Goal: Information Seeking & Learning: Find specific fact

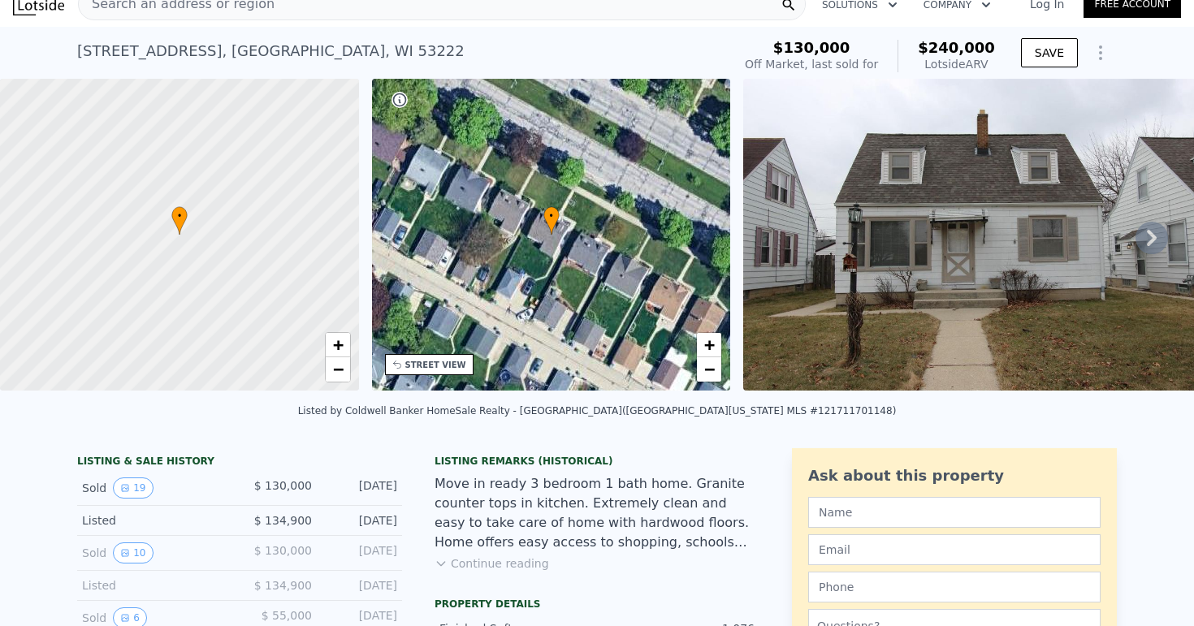
scroll to position [16, 0]
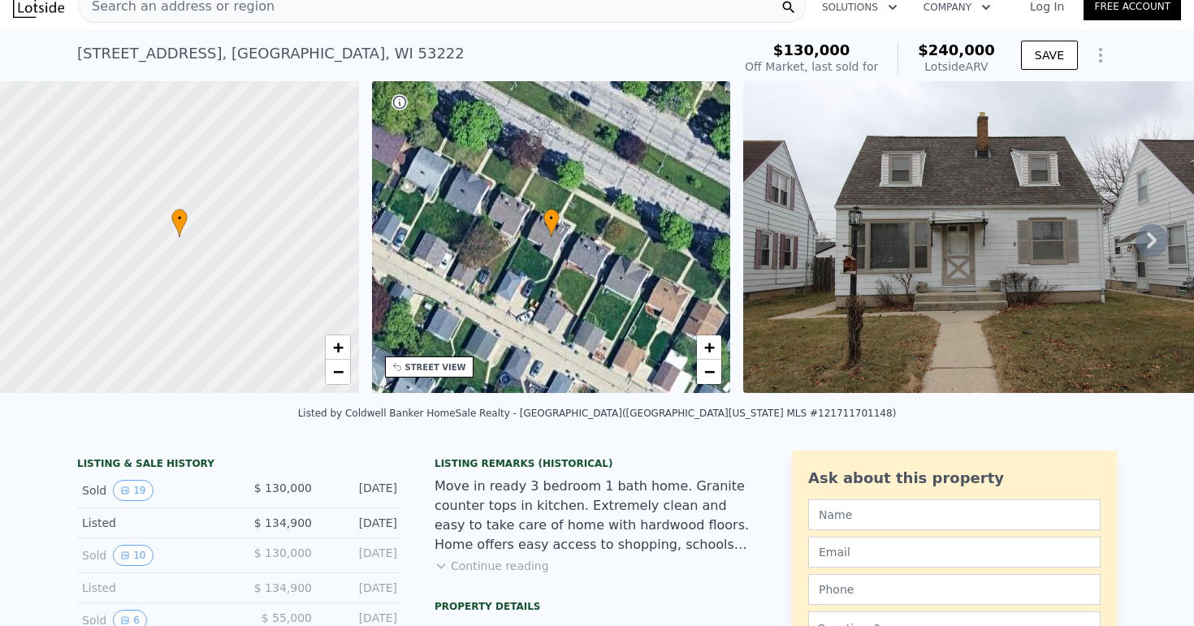
click at [1162, 241] on icon at bounding box center [1151, 240] width 32 height 32
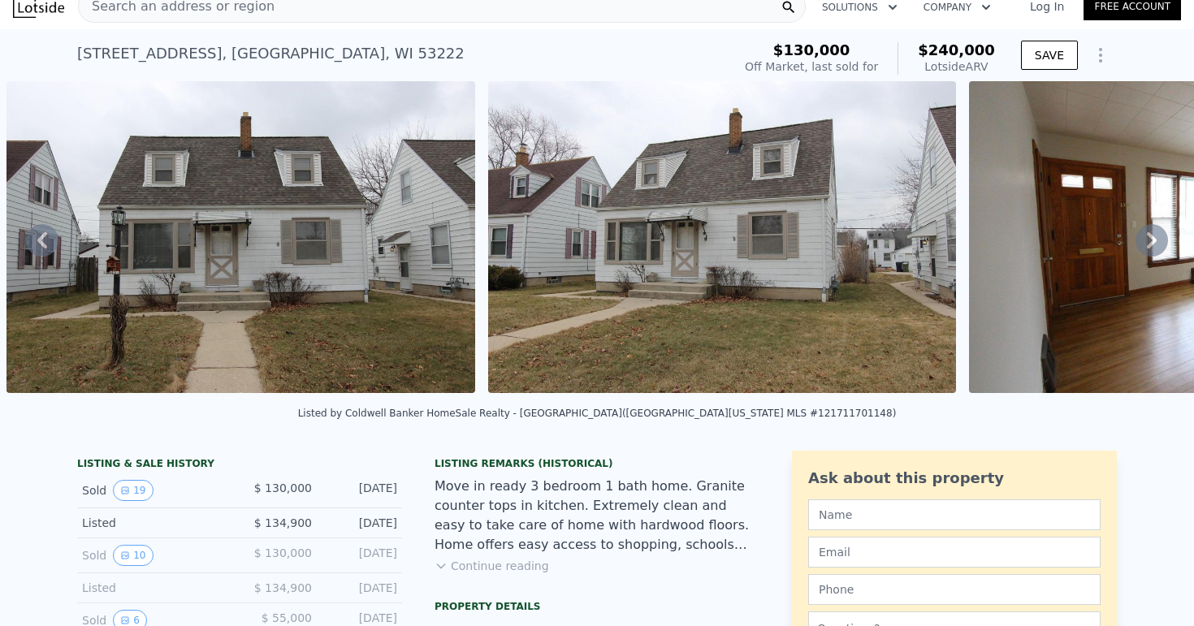
click at [1162, 241] on icon at bounding box center [1151, 240] width 32 height 32
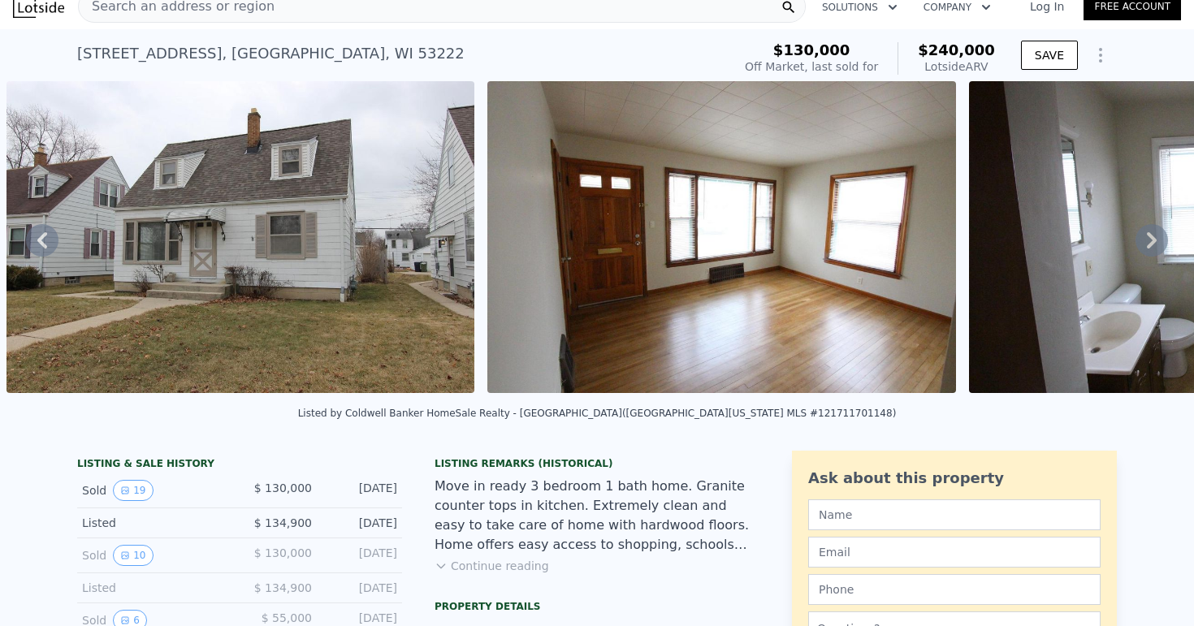
click at [1162, 241] on icon at bounding box center [1151, 240] width 32 height 32
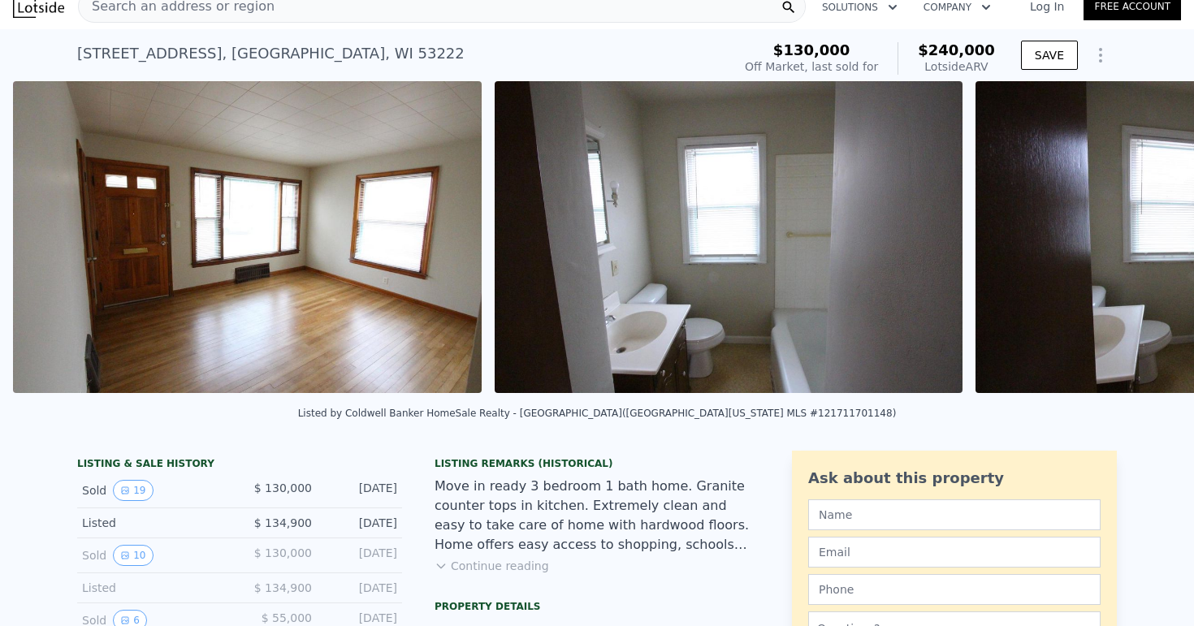
scroll to position [0, 1705]
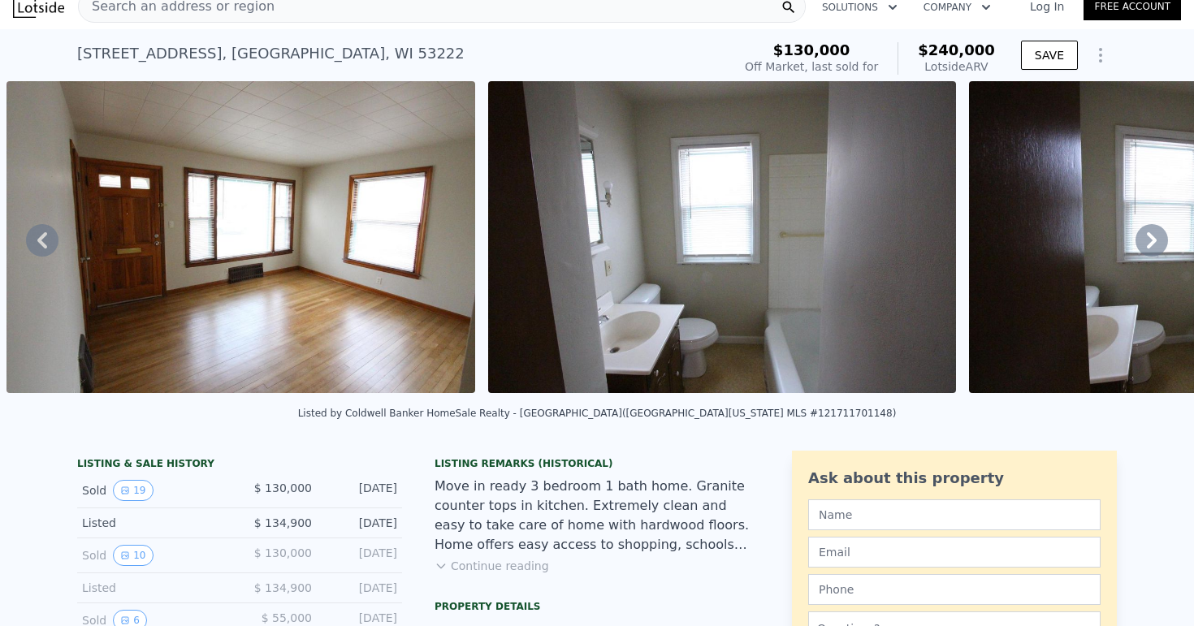
click at [1162, 241] on icon at bounding box center [1151, 240] width 32 height 32
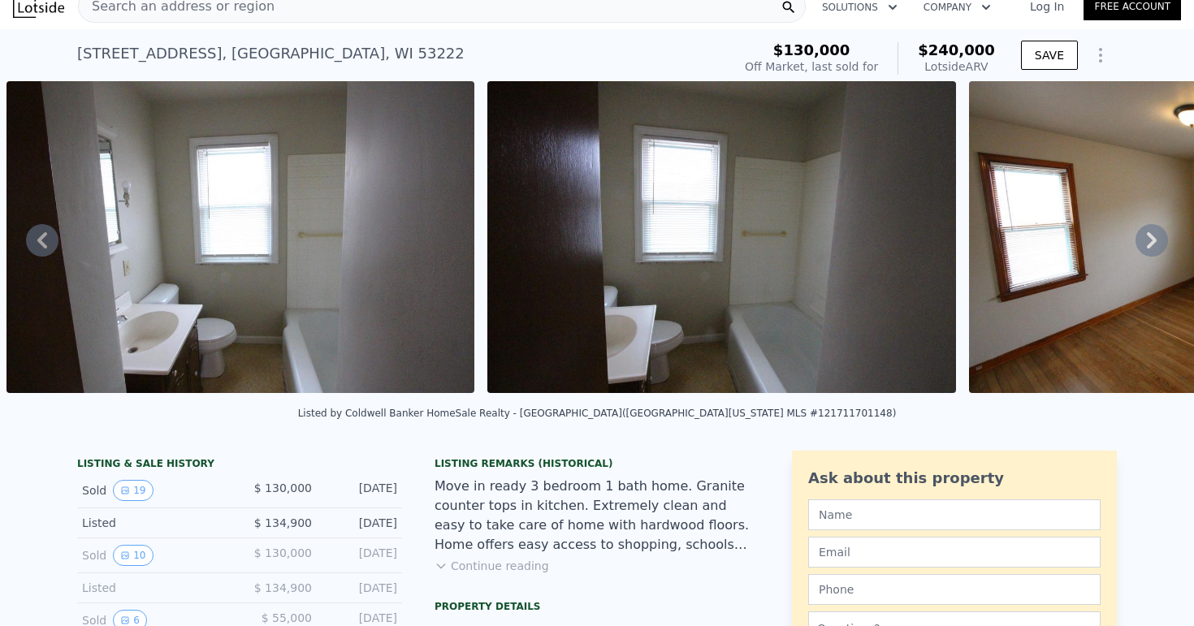
click at [1162, 241] on icon at bounding box center [1151, 240] width 32 height 32
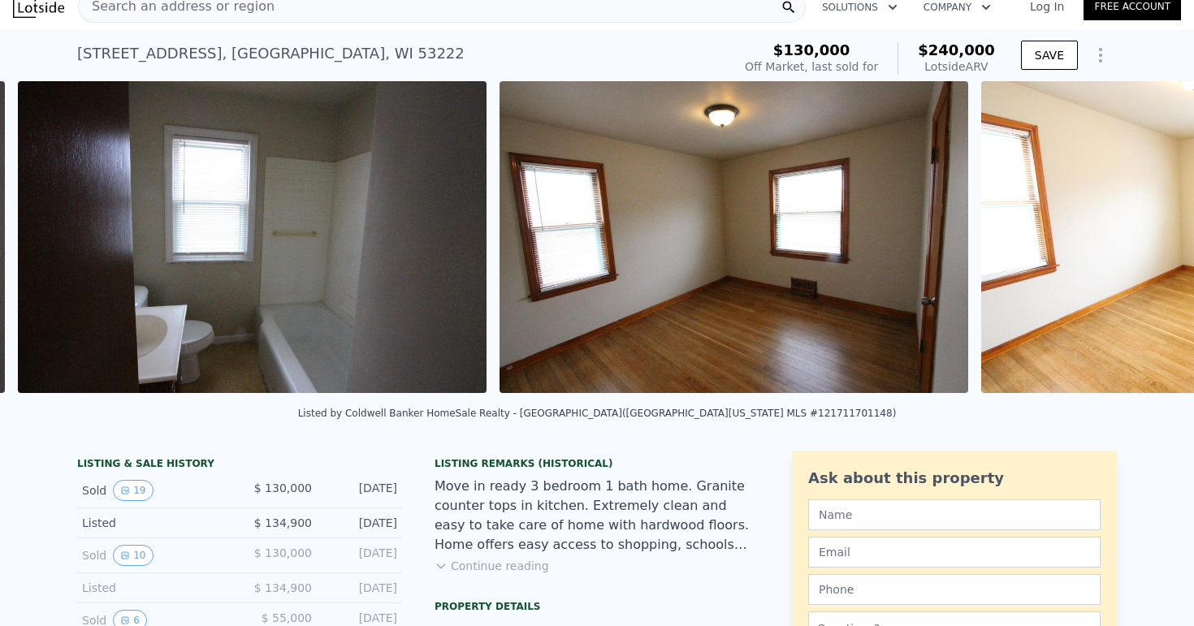
scroll to position [0, 2667]
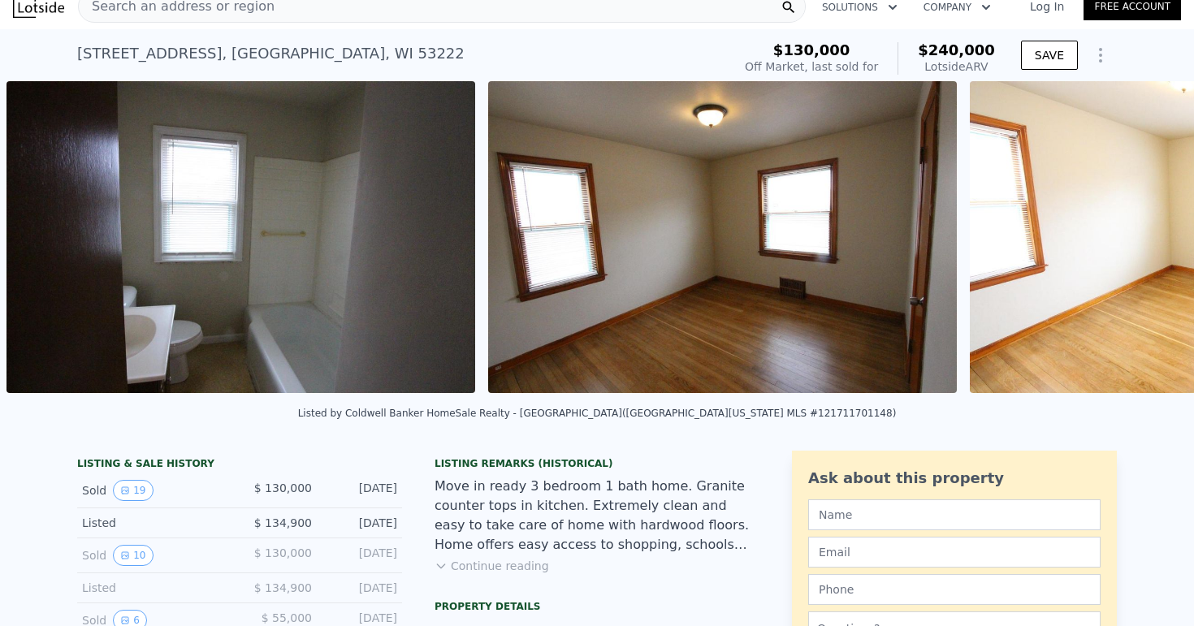
click at [1162, 241] on div "• + − • + − STREET VIEW Loading... SATELLITE VIEW" at bounding box center [597, 239] width 1194 height 317
click at [1162, 241] on icon at bounding box center [1151, 240] width 32 height 32
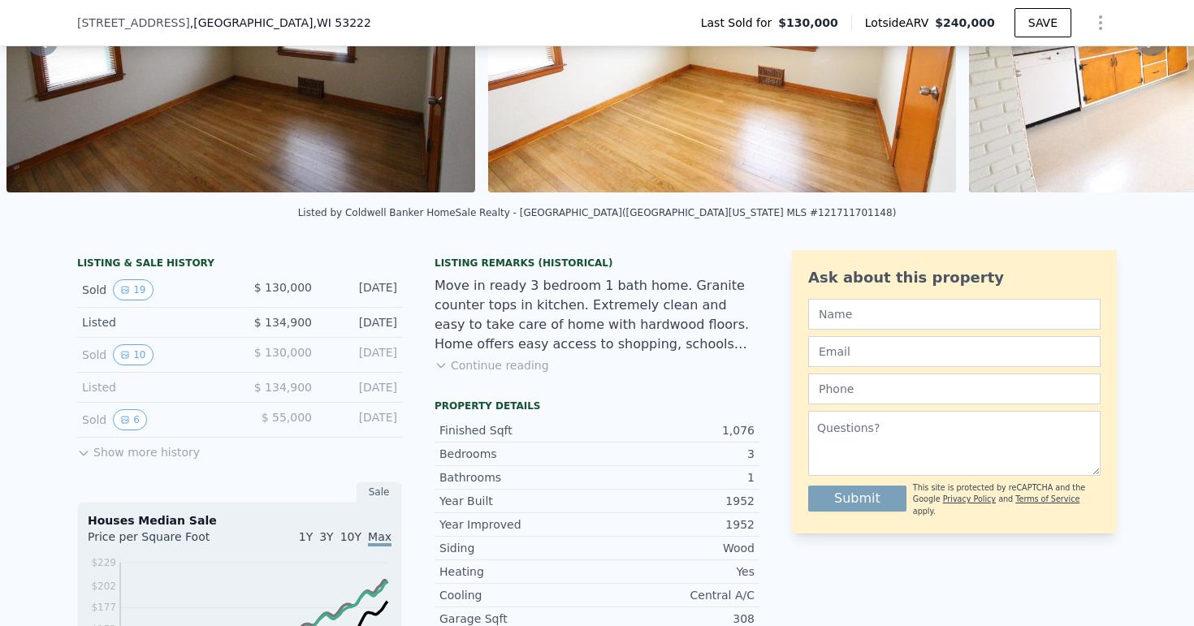
scroll to position [193, 0]
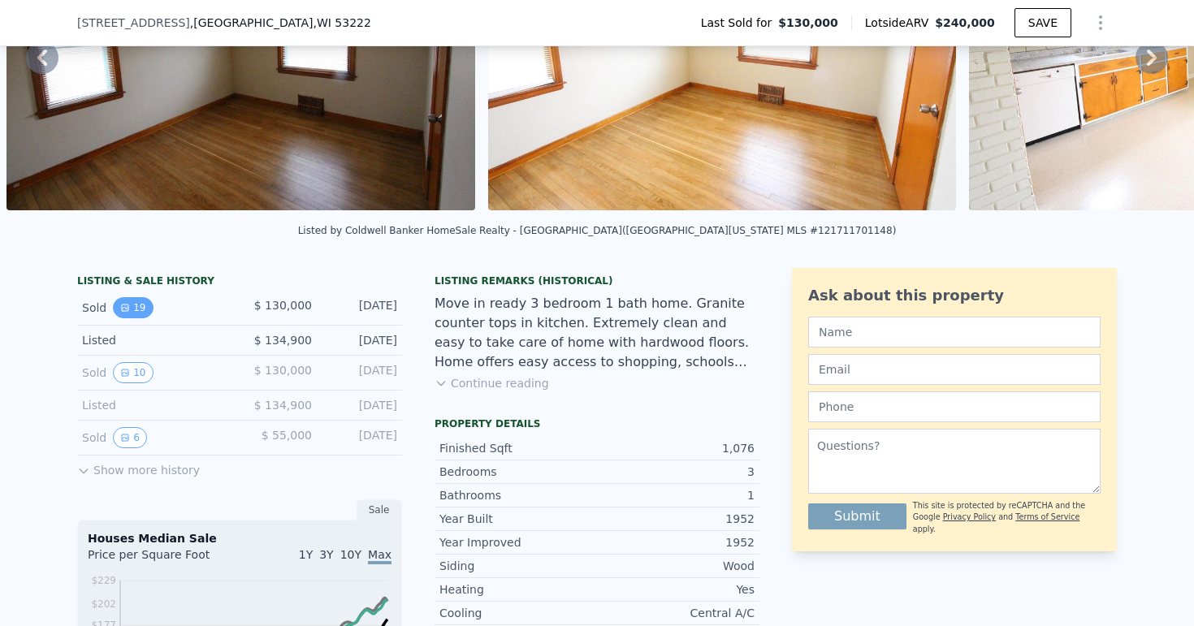
click at [145, 313] on button "19" at bounding box center [133, 307] width 40 height 21
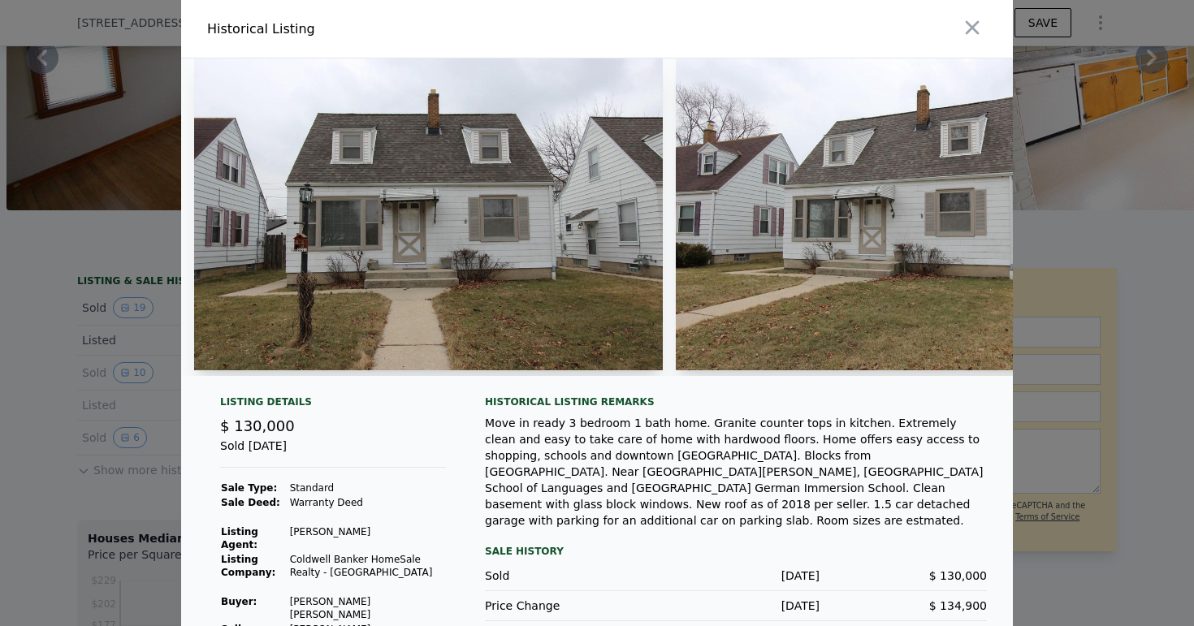
scroll to position [9, 0]
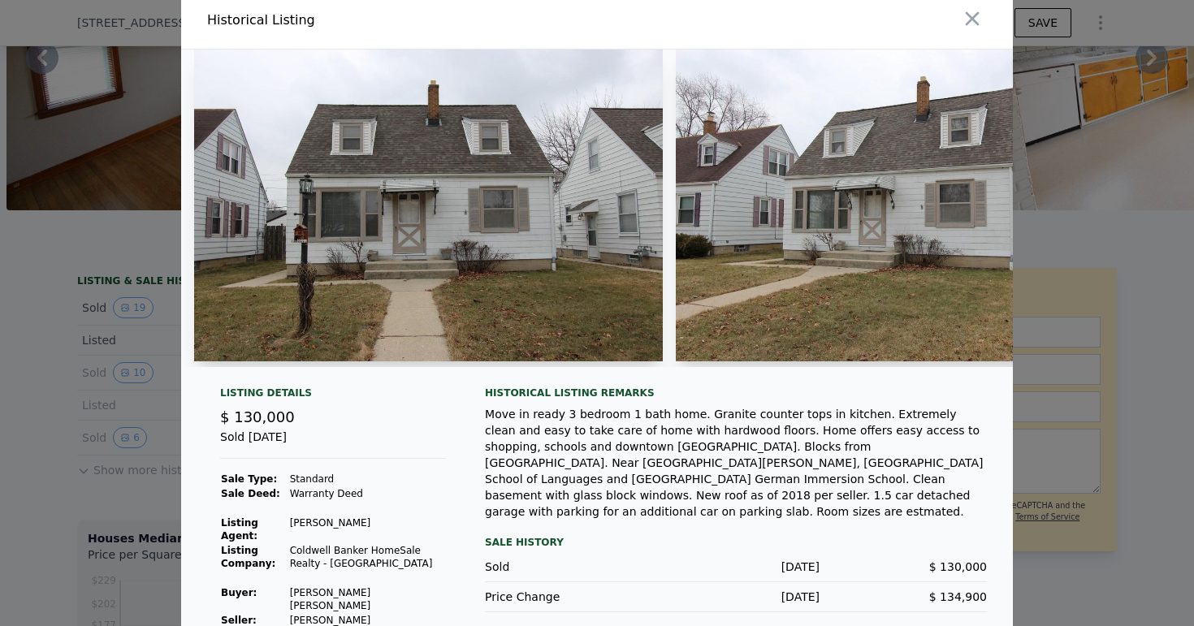
click at [365, 585] on td "[PERSON_NAME] [PERSON_NAME]" at bounding box center [367, 599] width 157 height 28
copy td "[PERSON_NAME] [PERSON_NAME]"
click at [464, 591] on div "Listing Details $ 130,000 Sold [DATE] Sale Type: Standard Sale Deed: Warranty D…" at bounding box center [596, 519] width 831 height 267
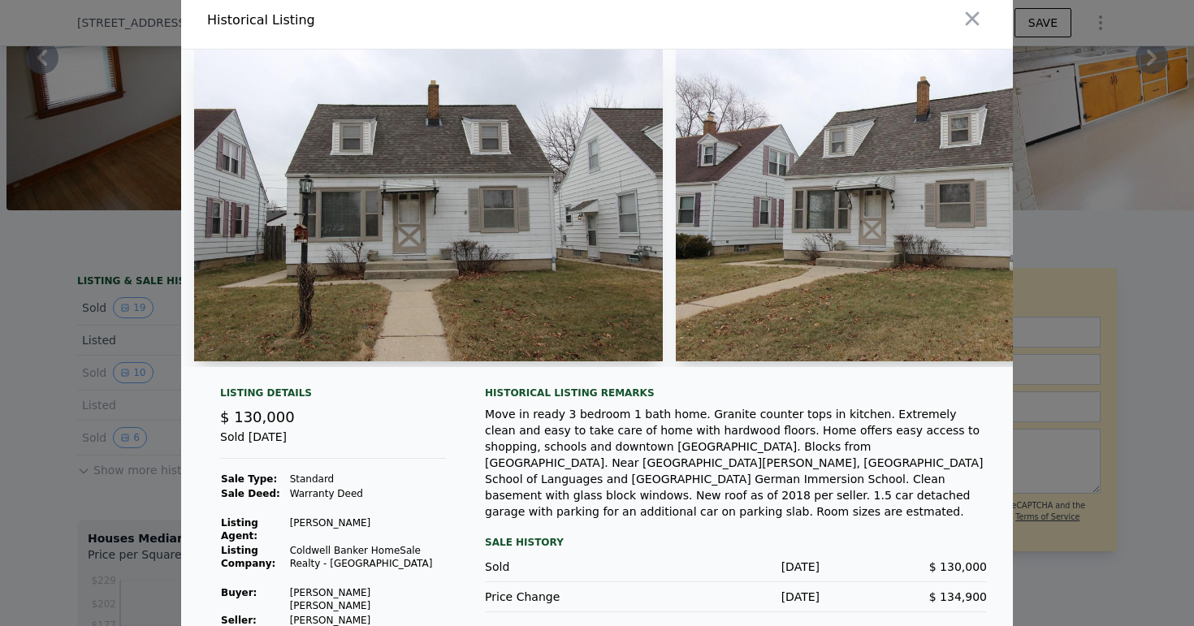
click at [240, 441] on div "Sold [DATE]" at bounding box center [333, 444] width 226 height 30
